Goal: Transaction & Acquisition: Obtain resource

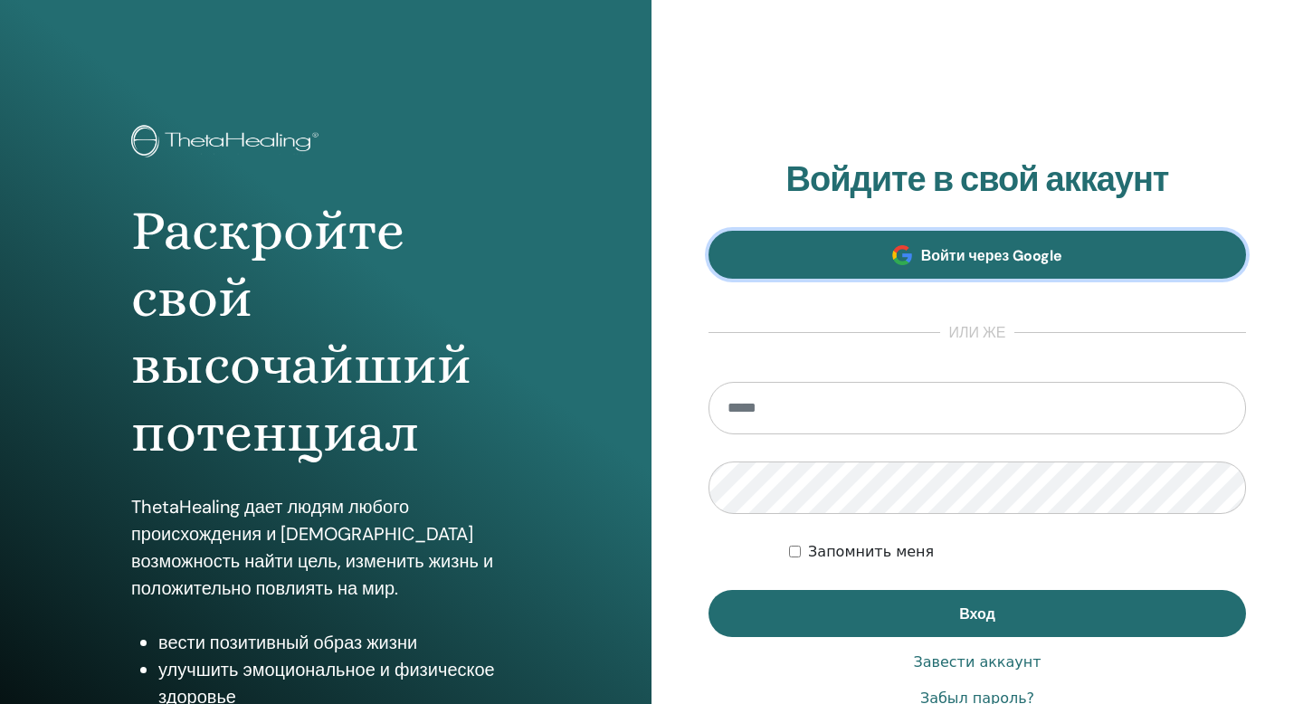
click at [1037, 251] on span "Войти через Google" at bounding box center [992, 255] width 142 height 19
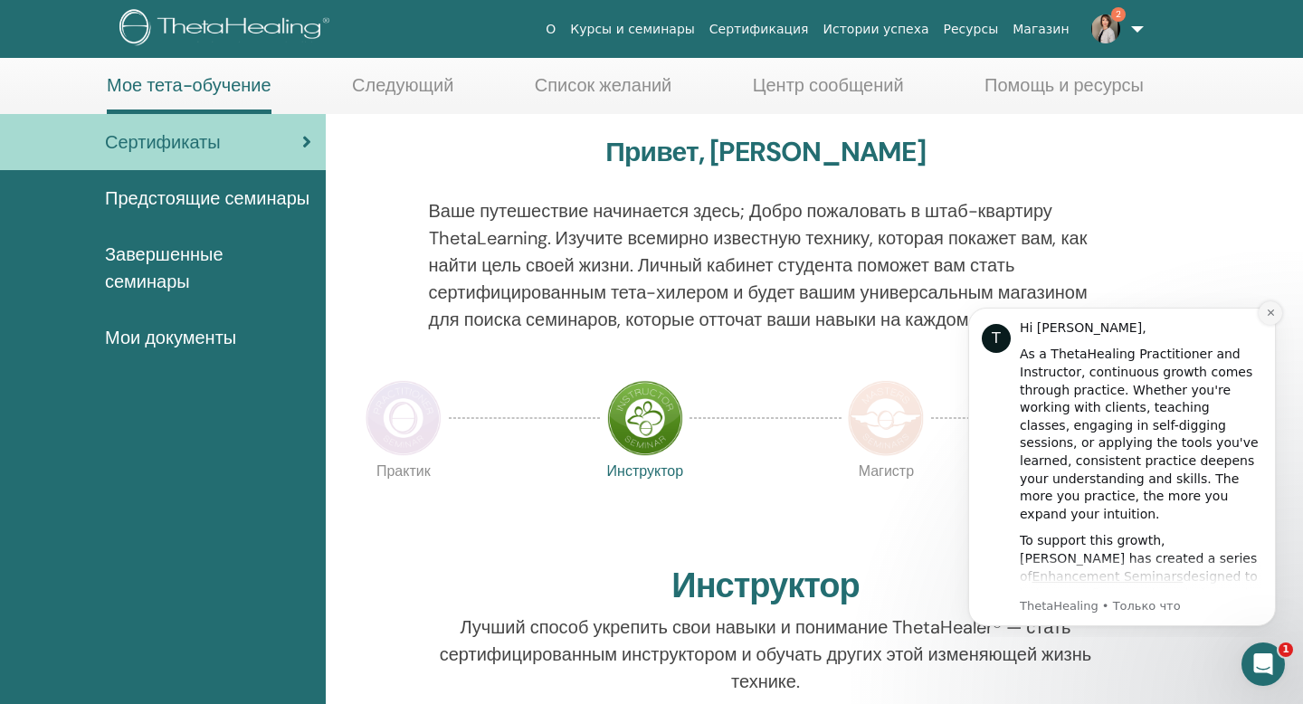
click at [1272, 319] on button "Dismiss notification" at bounding box center [1271, 313] width 24 height 24
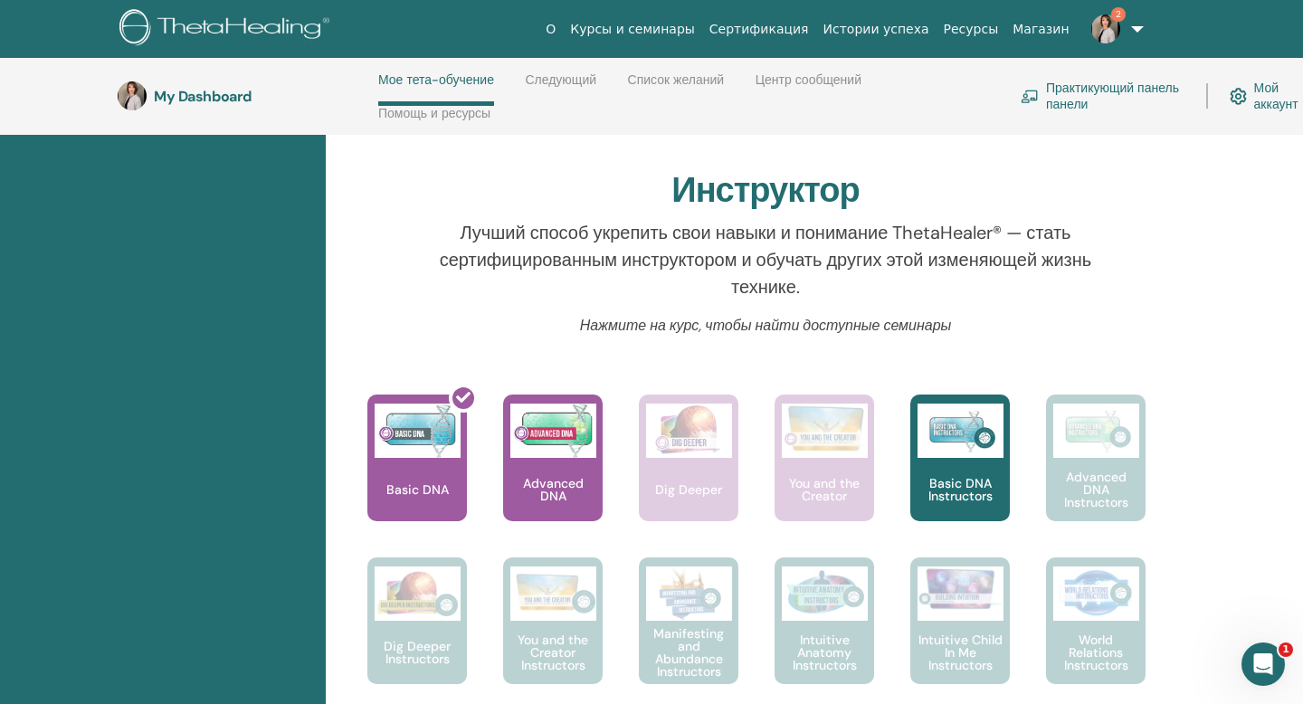
scroll to position [558, 0]
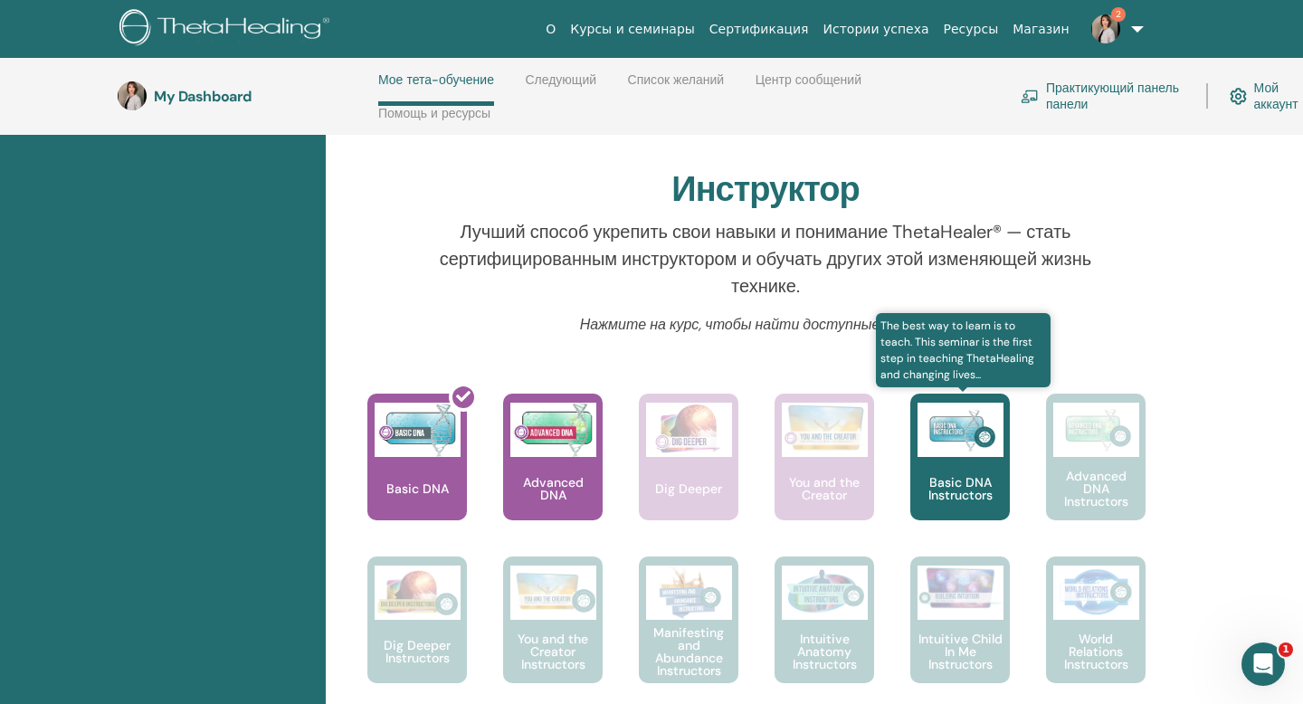
click at [955, 445] on img at bounding box center [961, 430] width 86 height 54
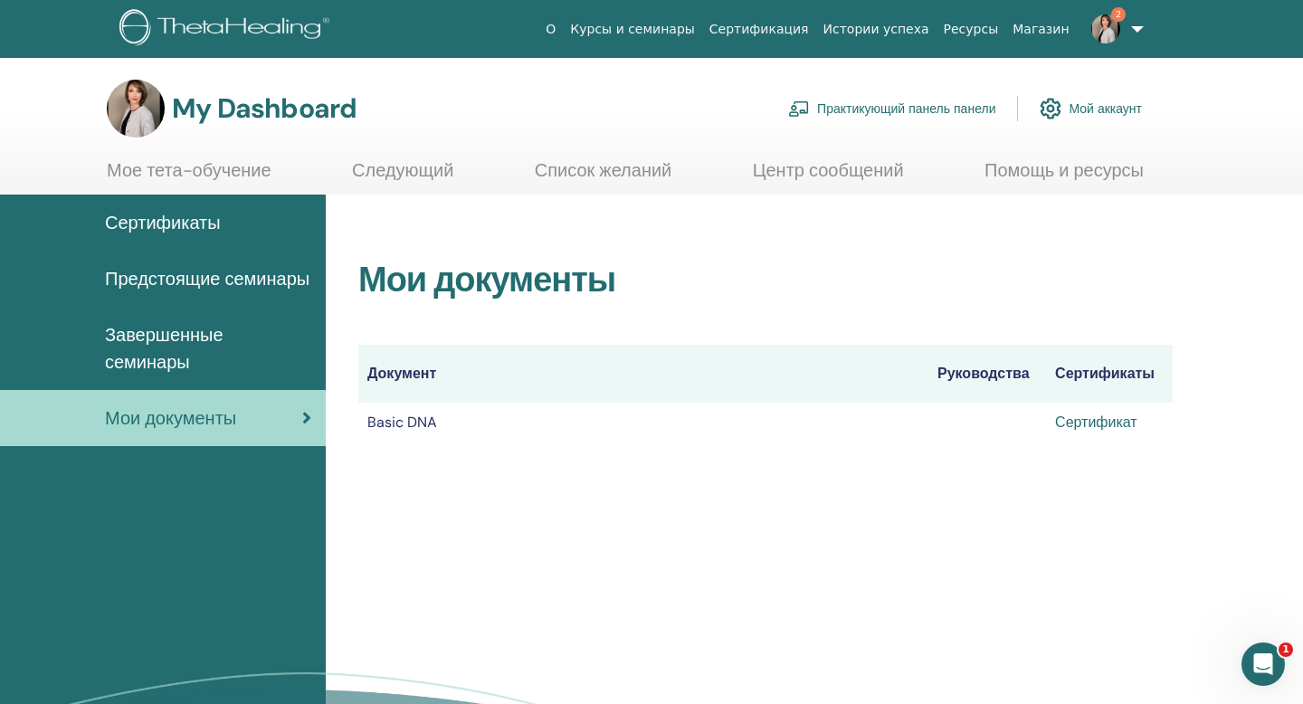
click at [1085, 423] on link "Сертификат" at bounding box center [1096, 422] width 82 height 19
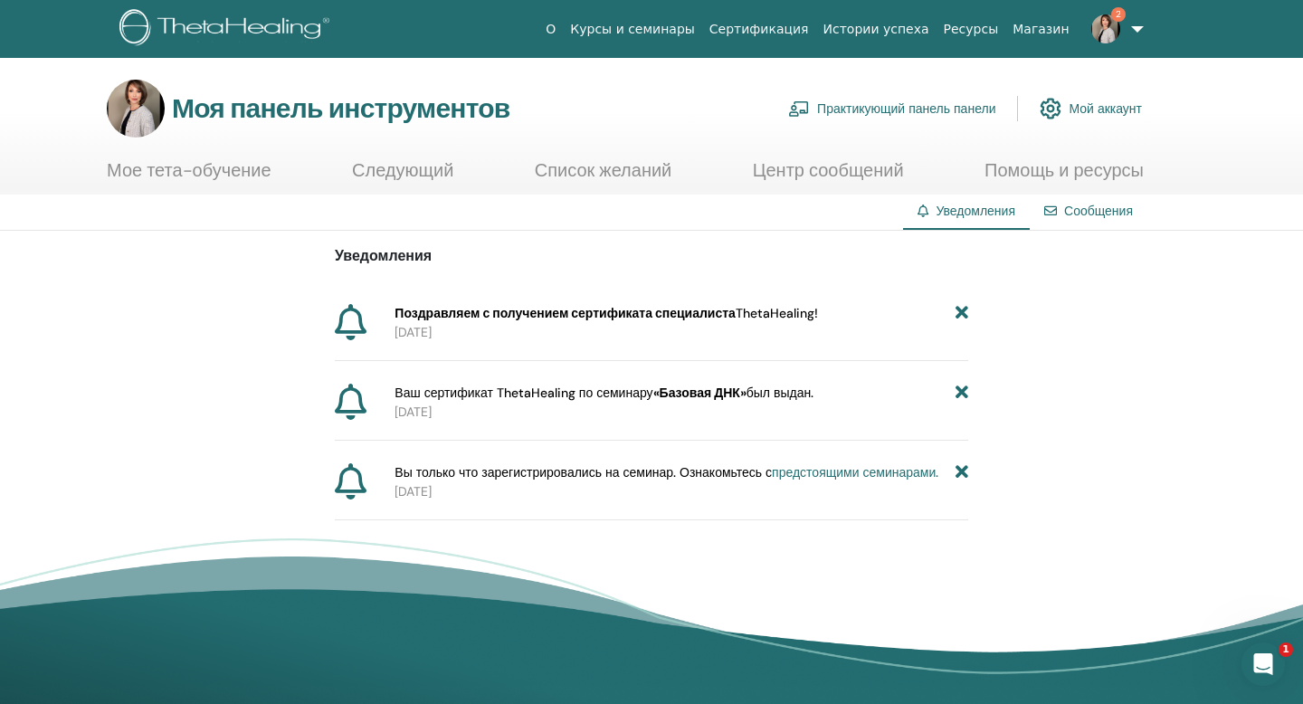
click at [519, 314] on font "Поздравляем с получением сертификата специалиста" at bounding box center [565, 313] width 341 height 16
click at [603, 405] on p "2025-09-14" at bounding box center [682, 412] width 574 height 19
click at [612, 388] on font "Ваш сертификат ThetaHealing по семинару" at bounding box center [524, 393] width 258 height 16
click at [358, 397] on icon at bounding box center [351, 402] width 32 height 36
click at [961, 394] on icon at bounding box center [962, 393] width 13 height 19
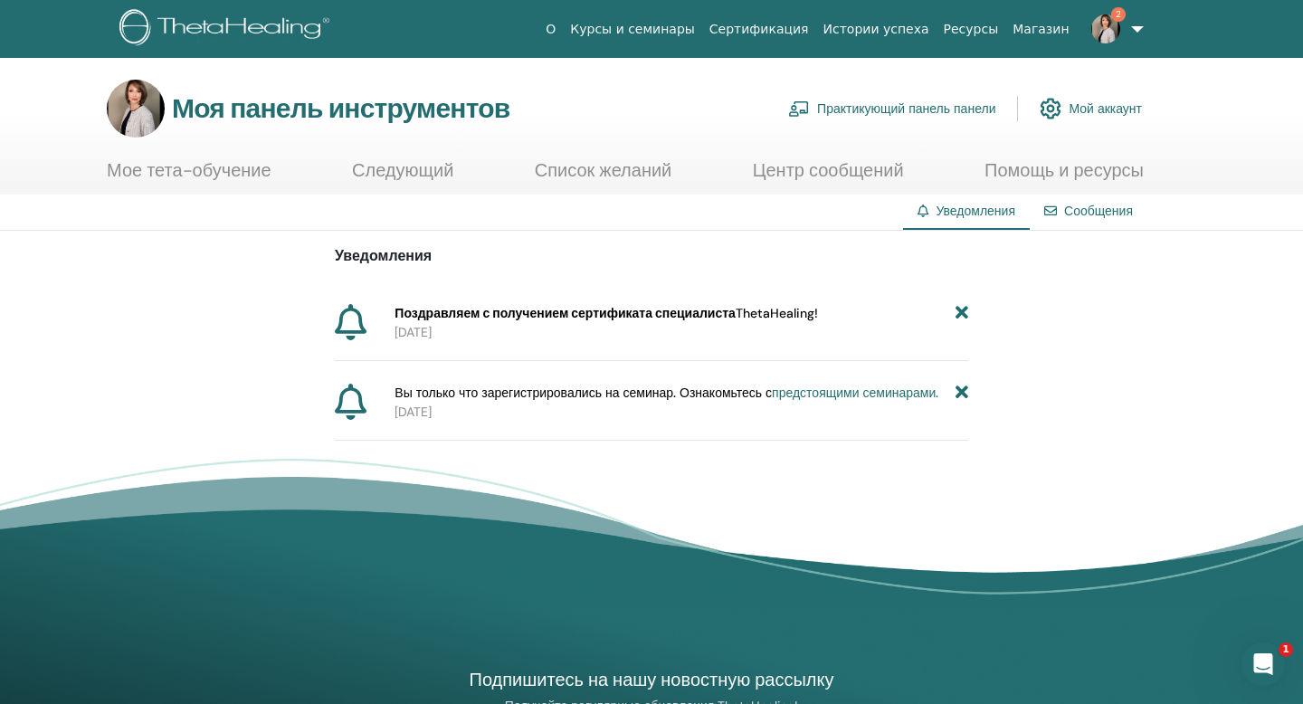
click at [957, 311] on icon at bounding box center [962, 313] width 13 height 19
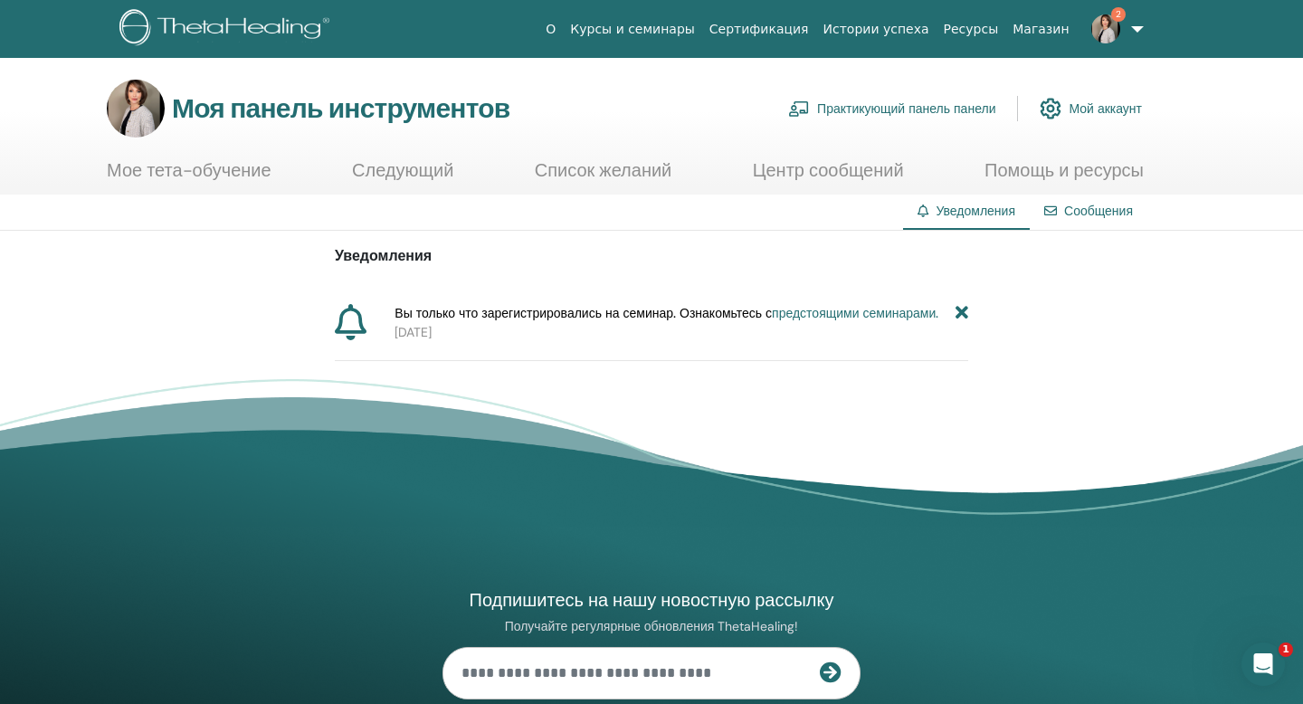
click at [963, 318] on icon at bounding box center [962, 313] width 13 height 19
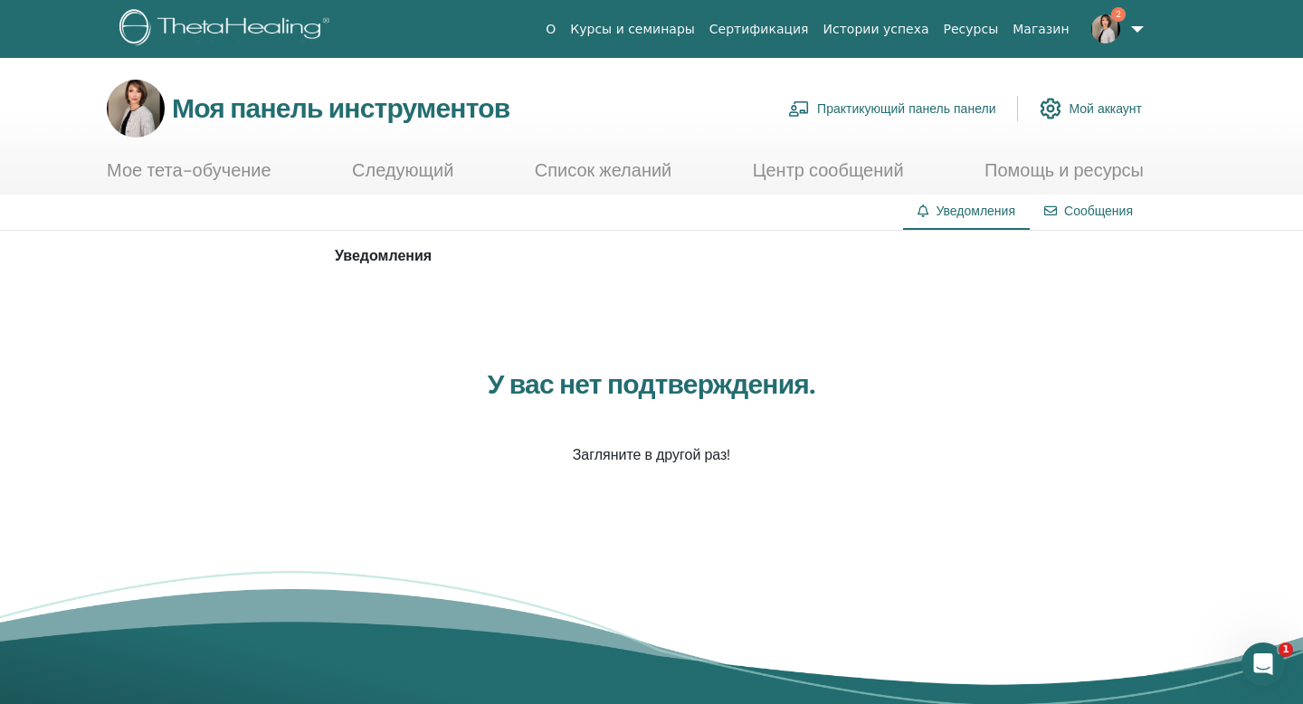
click at [1076, 212] on font "Сообщения" at bounding box center [1098, 211] width 69 height 16
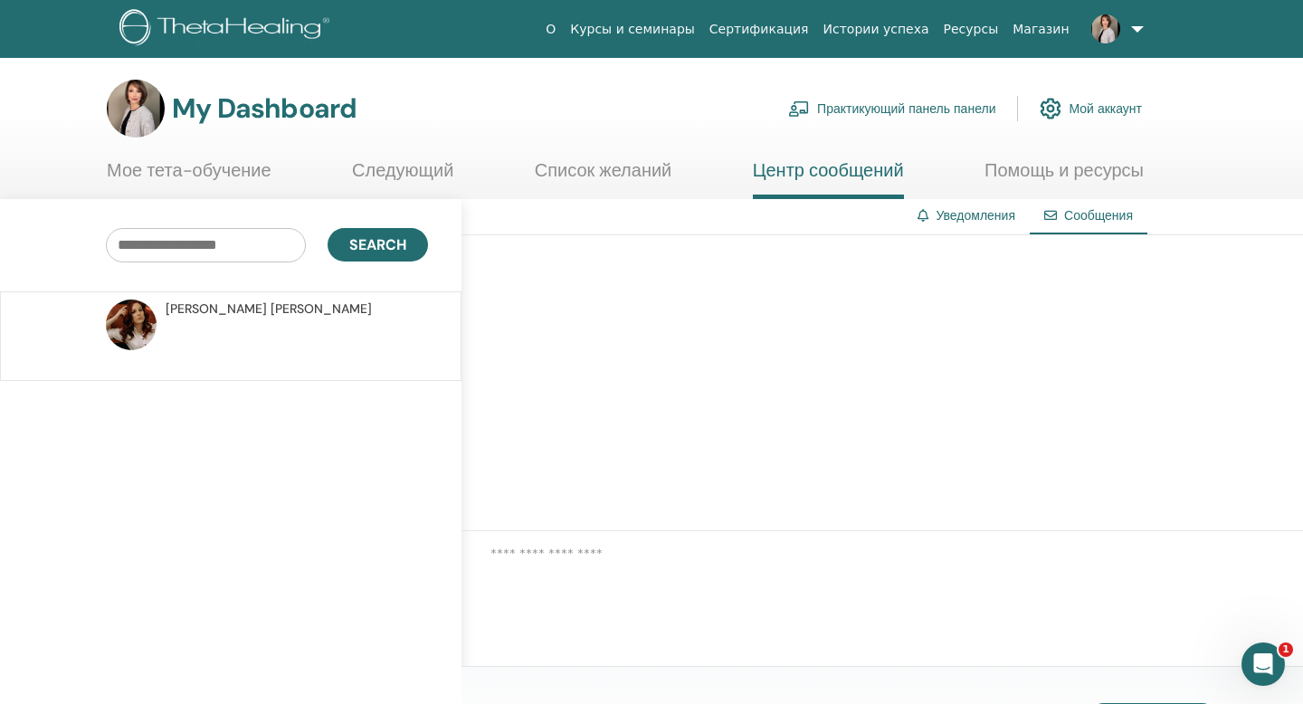
click at [601, 171] on link "Список желаний" at bounding box center [604, 176] width 138 height 35
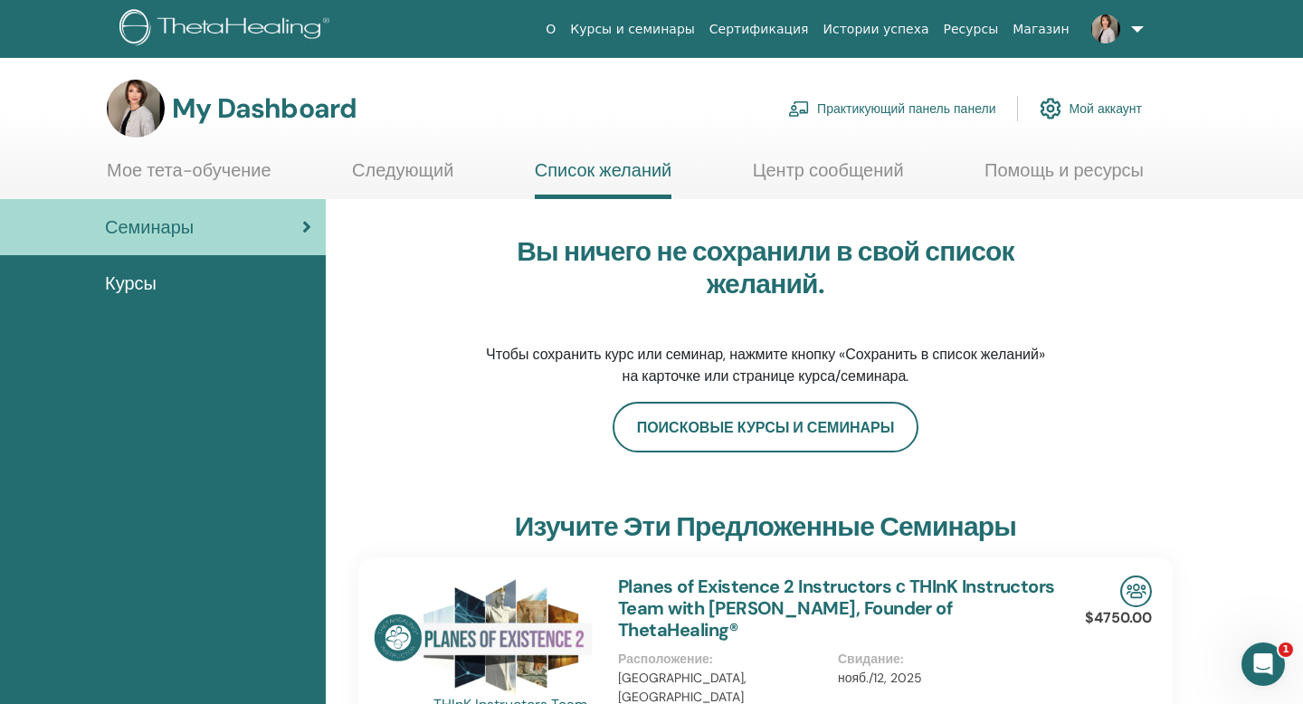
click at [185, 167] on link "Мое тета-обучение" at bounding box center [189, 176] width 165 height 35
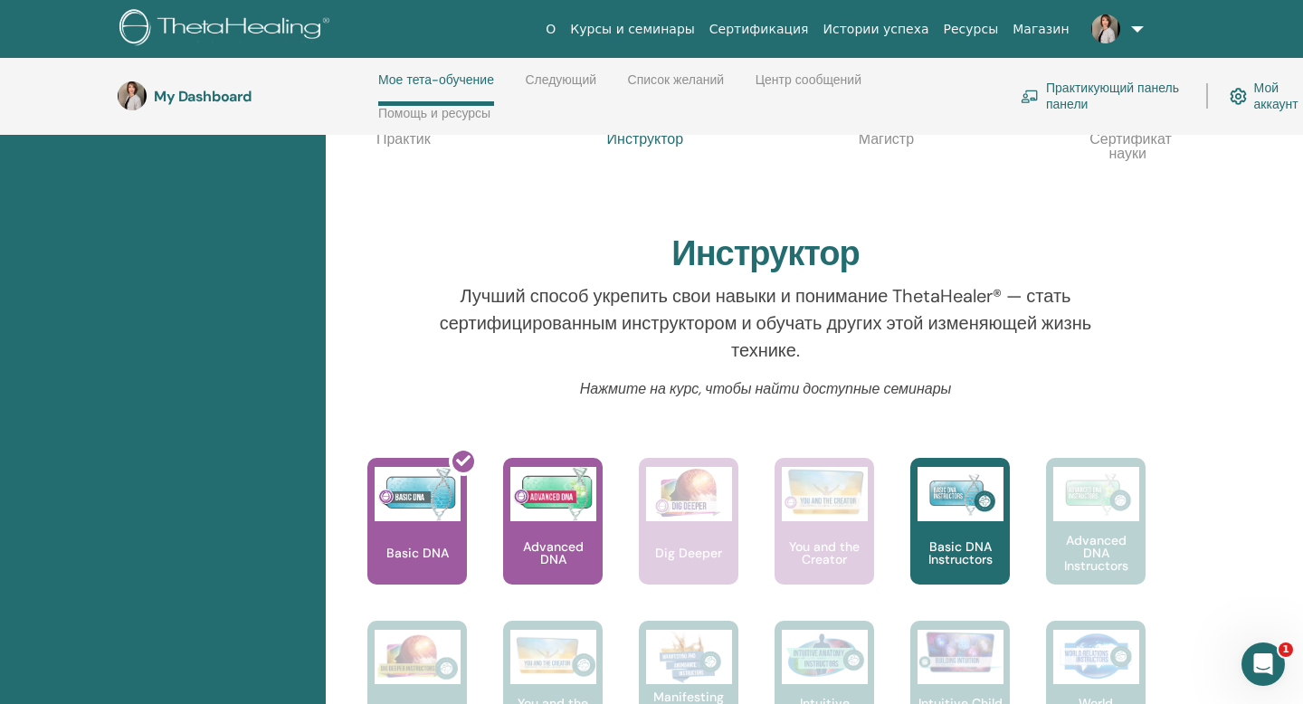
scroll to position [500, 0]
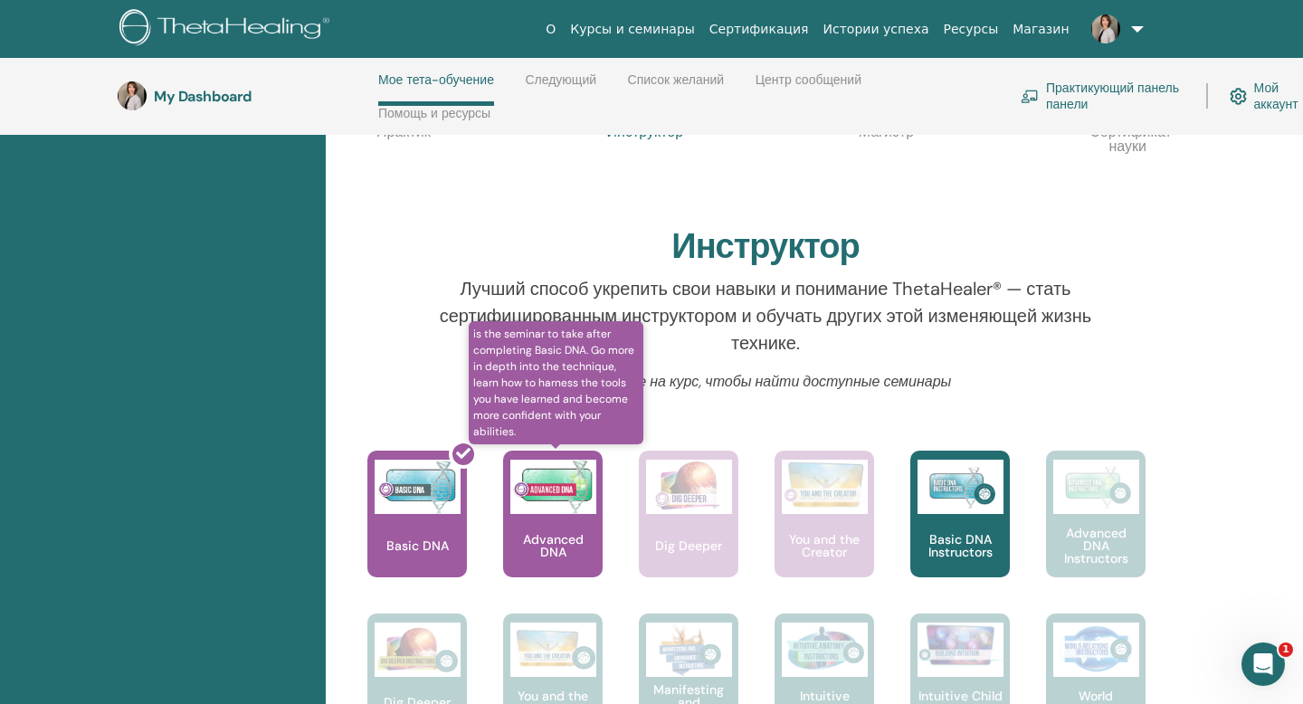
click at [567, 504] on img at bounding box center [553, 487] width 86 height 54
